Goal: Task Accomplishment & Management: Use online tool/utility

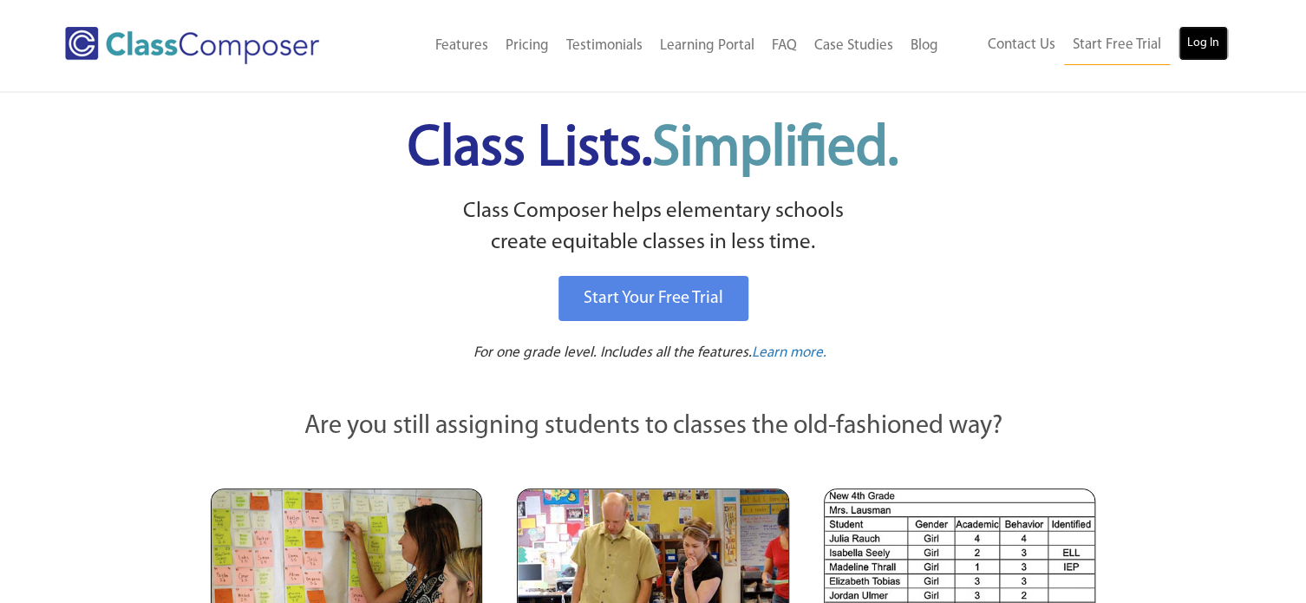
click at [1197, 37] on link "Log In" at bounding box center [1202, 43] width 49 height 35
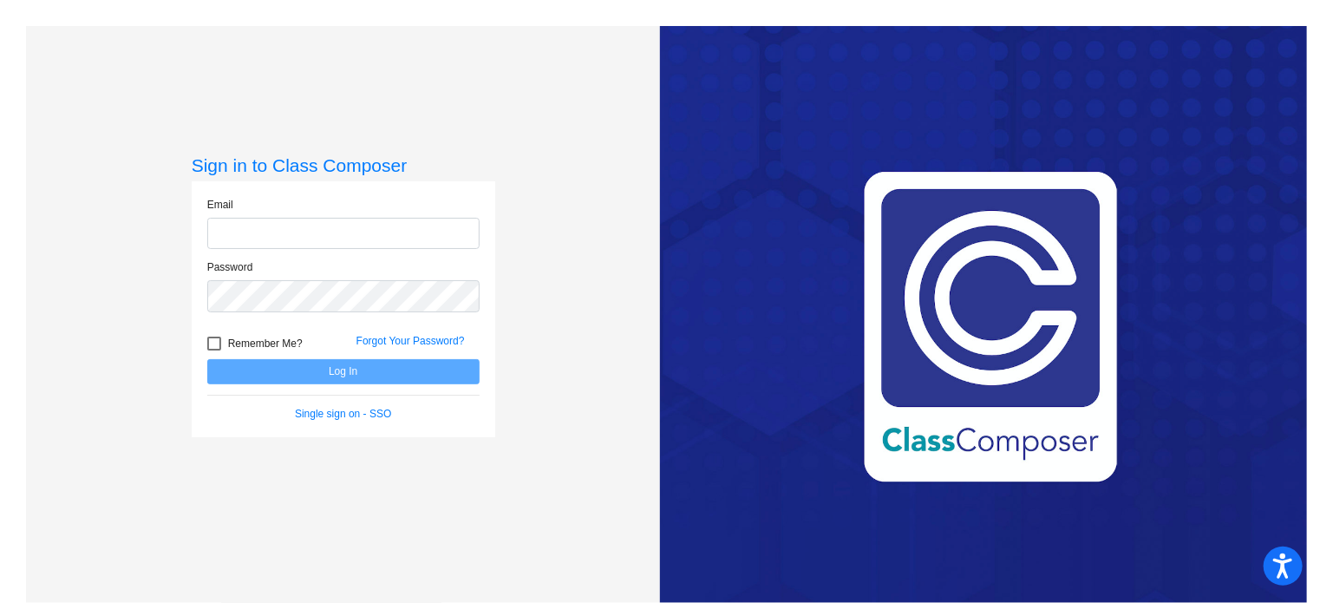
type input "[EMAIL_ADDRESS][DOMAIN_NAME]"
click at [338, 369] on button "Log In" at bounding box center [343, 371] width 272 height 25
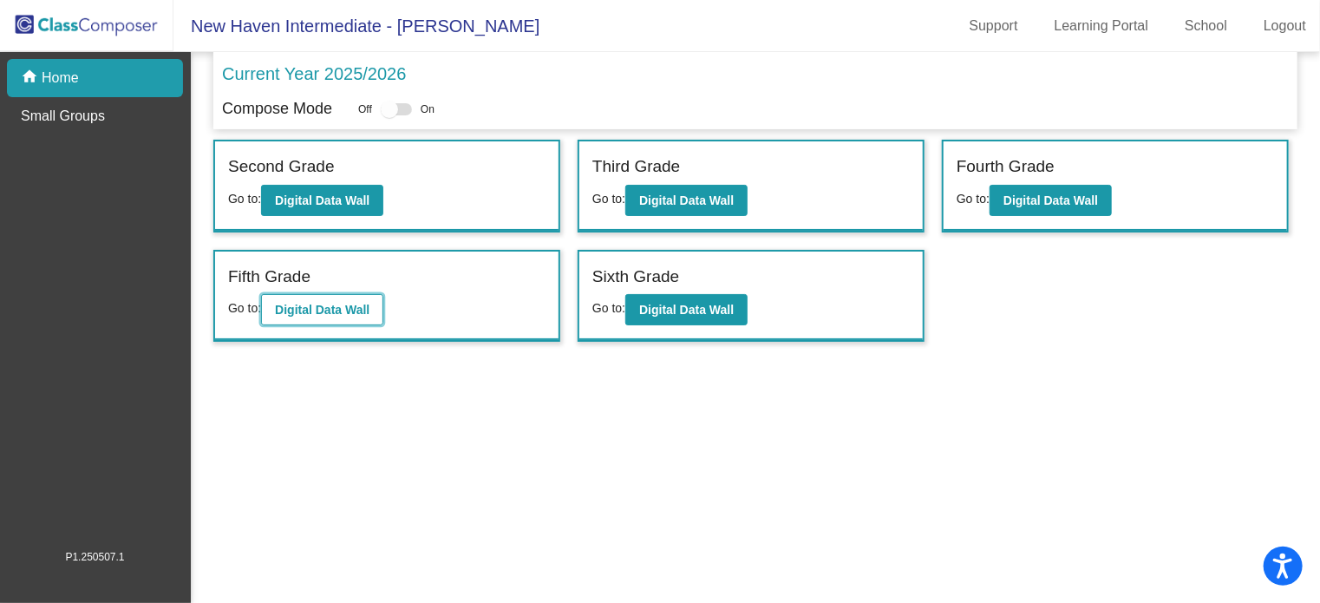
click at [342, 295] on button "Digital Data Wall" at bounding box center [322, 309] width 122 height 31
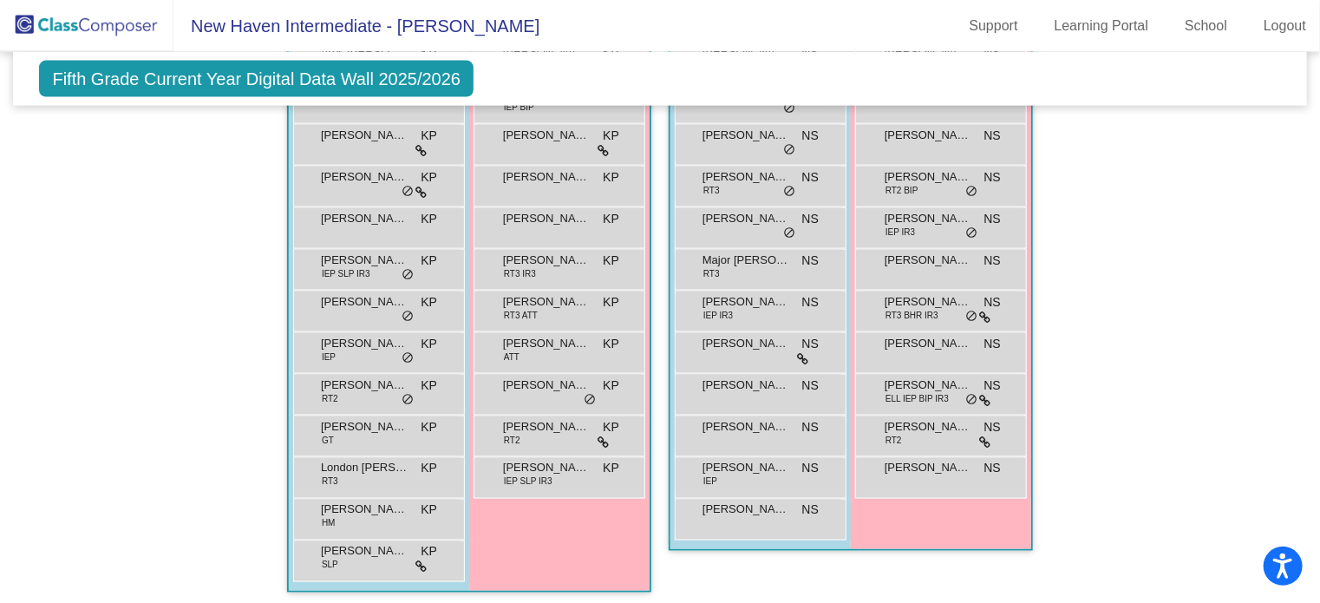
scroll to position [1241, 0]
